Goal: Transaction & Acquisition: Subscribe to service/newsletter

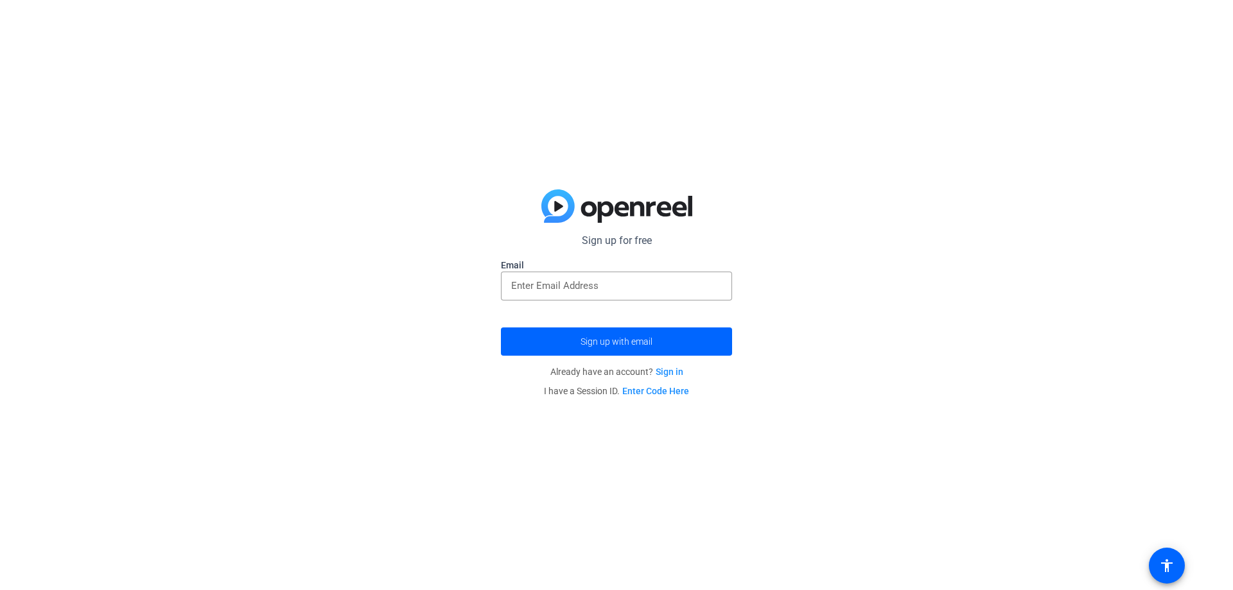
click at [600, 301] on div at bounding box center [616, 308] width 231 height 14
click at [597, 297] on div at bounding box center [616, 286] width 211 height 29
click at [595, 323] on form "Sign up for free Email Sign up with email" at bounding box center [616, 294] width 231 height 123
click at [594, 331] on span "submit" at bounding box center [616, 341] width 231 height 31
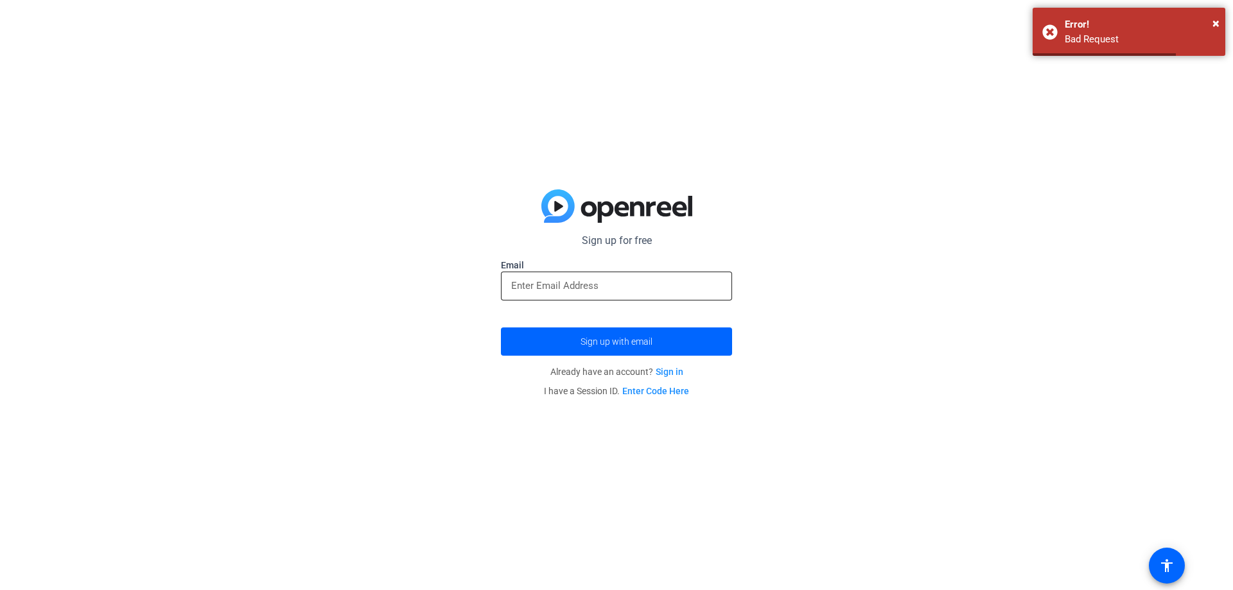
click at [586, 283] on input "email" at bounding box center [616, 285] width 211 height 15
type input "[EMAIL_ADDRESS][DOMAIN_NAME]"
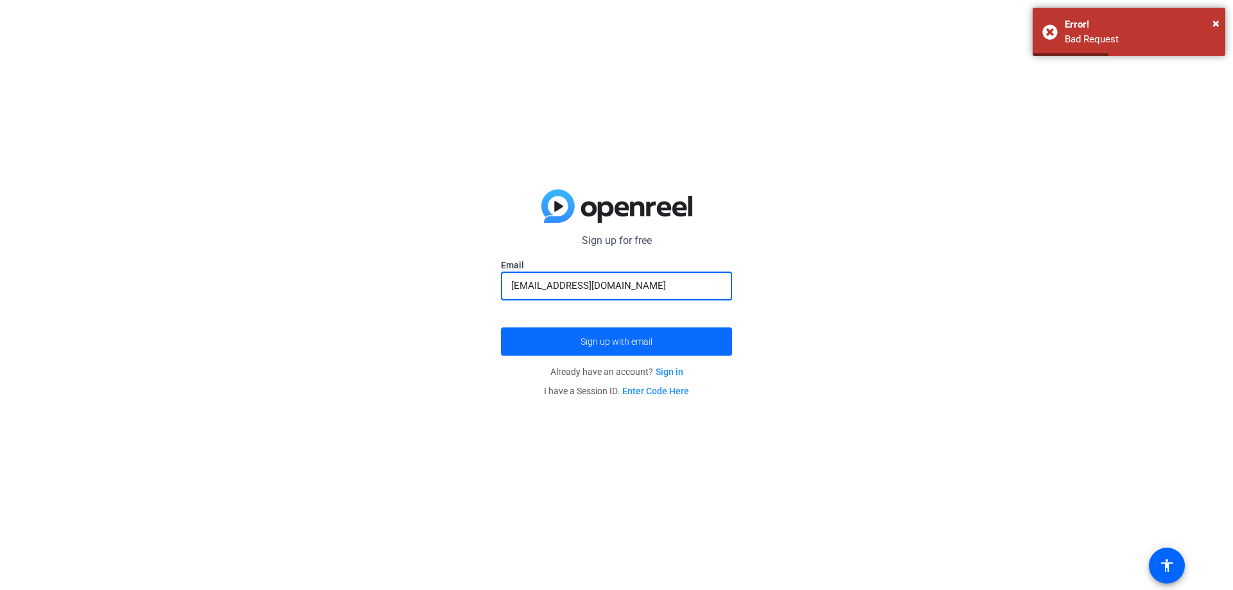
click at [587, 335] on span "submit" at bounding box center [616, 341] width 231 height 31
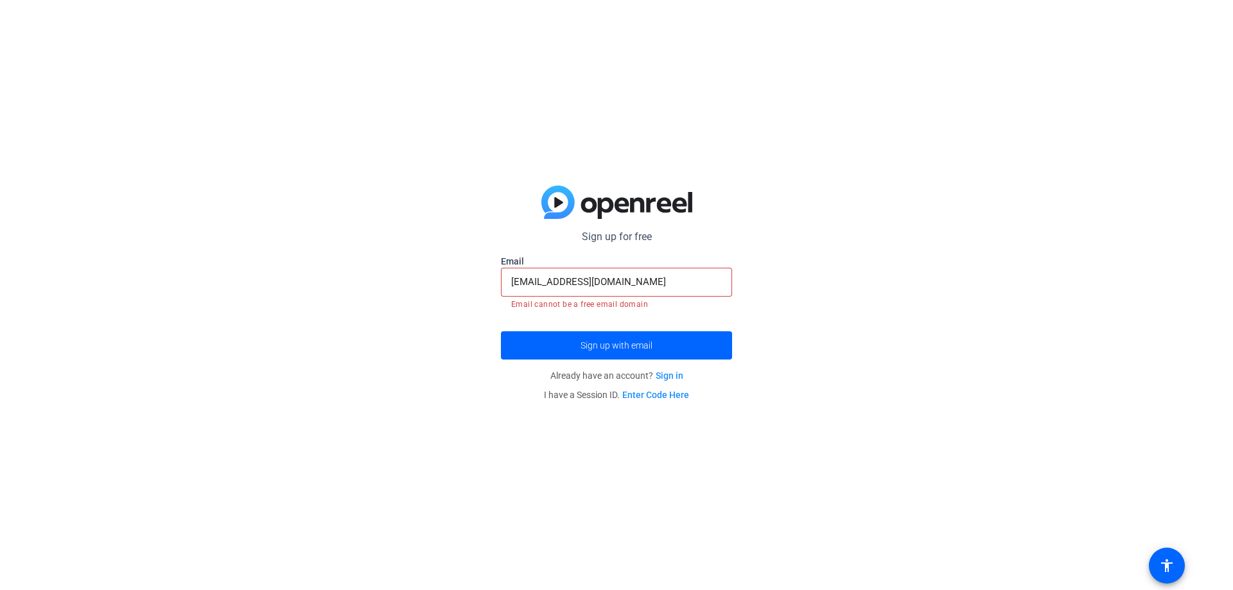
click at [648, 281] on input "[EMAIL_ADDRESS][DOMAIN_NAME]" at bounding box center [616, 281] width 211 height 15
click at [355, 321] on div "Sign up for free [EMAIL_ADDRESS][DOMAIN_NAME] Email [EMAIL_ADDRESS][DOMAIN_NAME…" at bounding box center [616, 295] width 1233 height 590
click at [574, 349] on span "submit" at bounding box center [616, 345] width 231 height 31
